Goal: Task Accomplishment & Management: Manage account settings

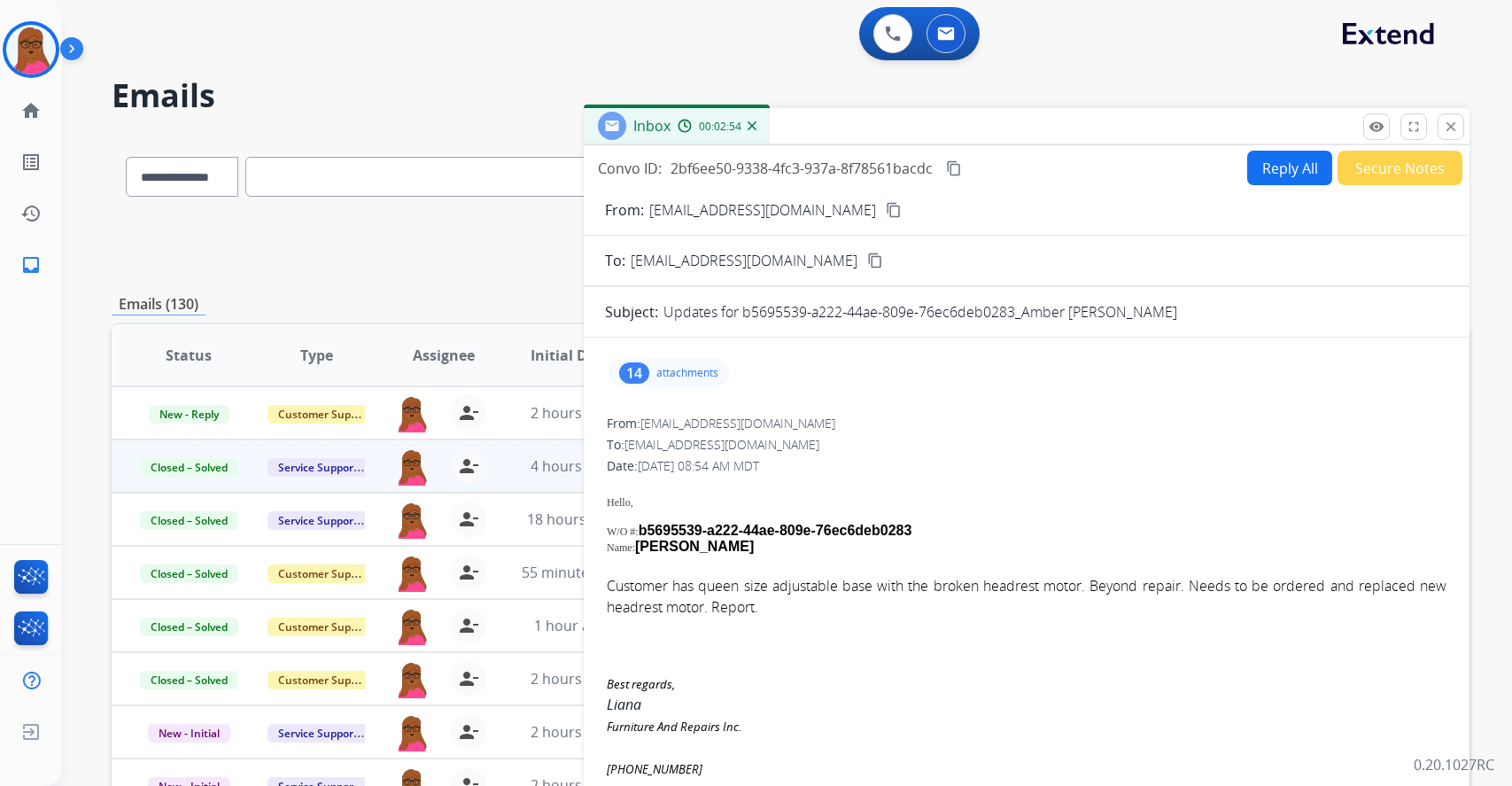
select select "**********"
click at [1453, 138] on button "close Close" at bounding box center [1450, 126] width 26 height 26
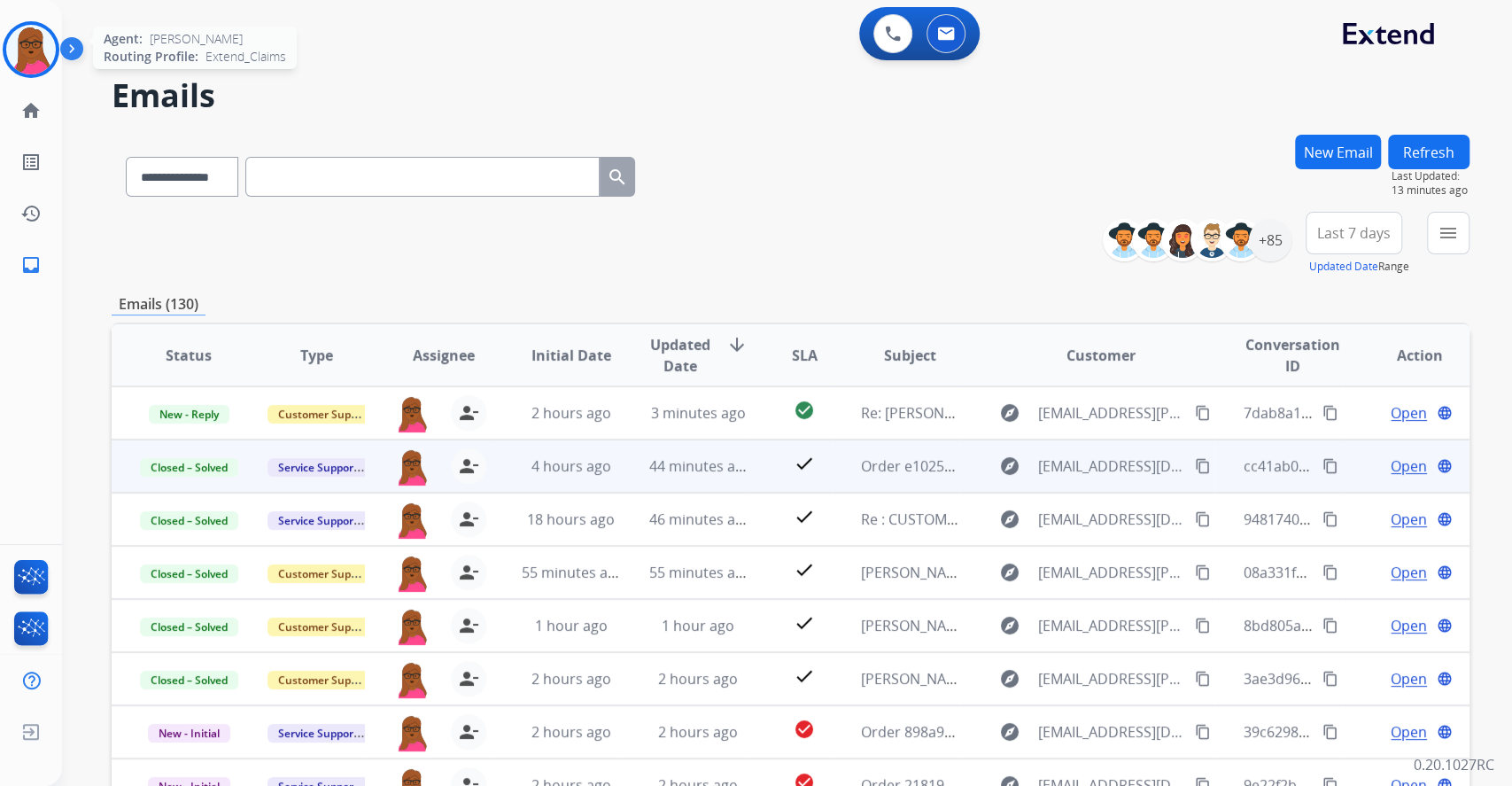
click at [27, 36] on img at bounding box center [30, 49] width 50 height 50
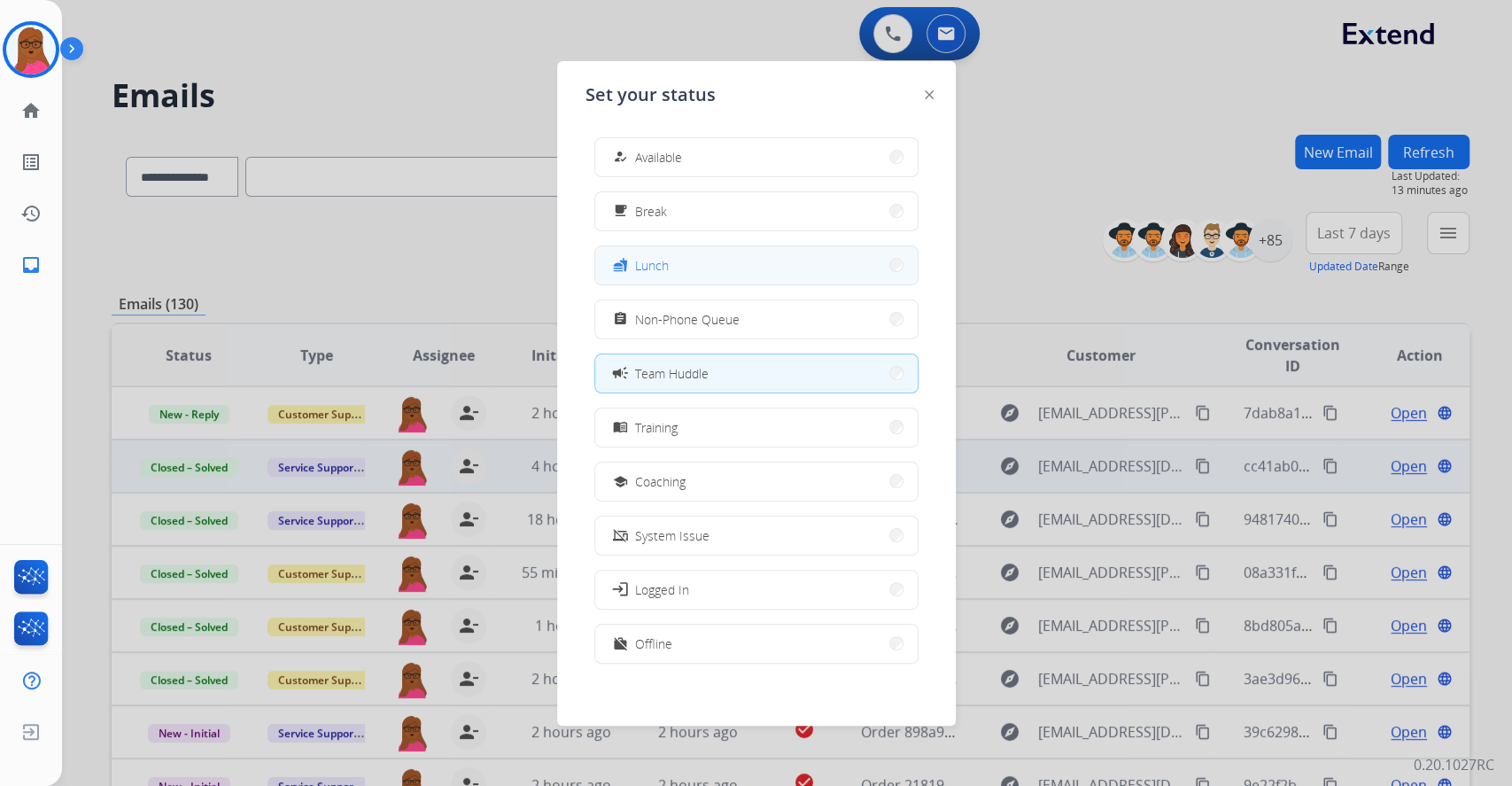
click at [743, 276] on button "fastfood Lunch" at bounding box center [756, 265] width 322 height 38
